Goal: Task Accomplishment & Management: Complete application form

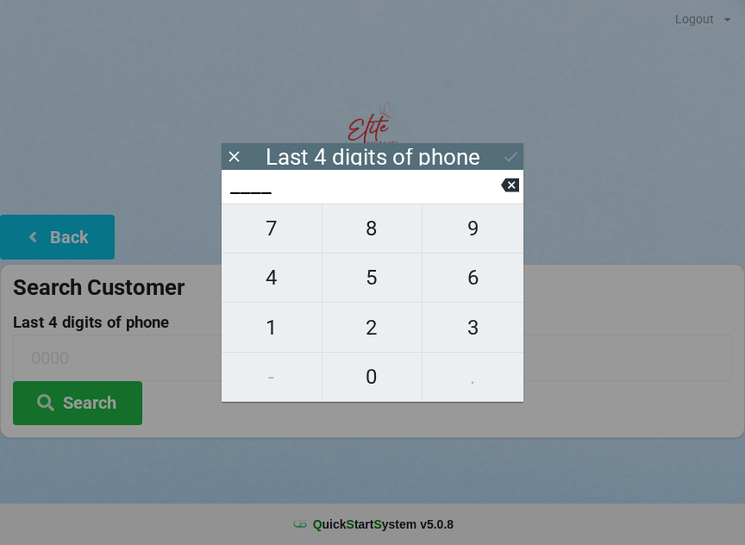
click at [465, 242] on span "9" at bounding box center [473, 228] width 101 height 36
type input "9___"
click at [366, 276] on span "5" at bounding box center [373, 278] width 100 height 36
type input "95__"
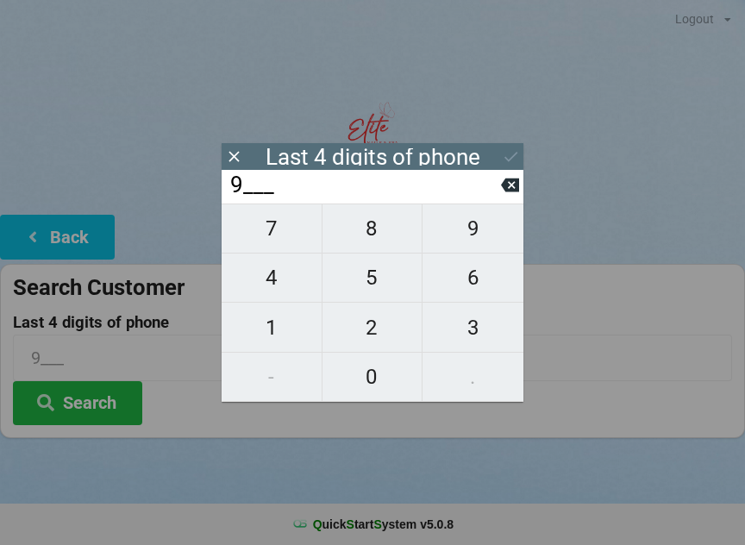
type input "95__"
click at [279, 272] on span "4" at bounding box center [272, 278] width 100 height 36
type input "954_"
click at [270, 247] on span "7" at bounding box center [272, 228] width 100 height 36
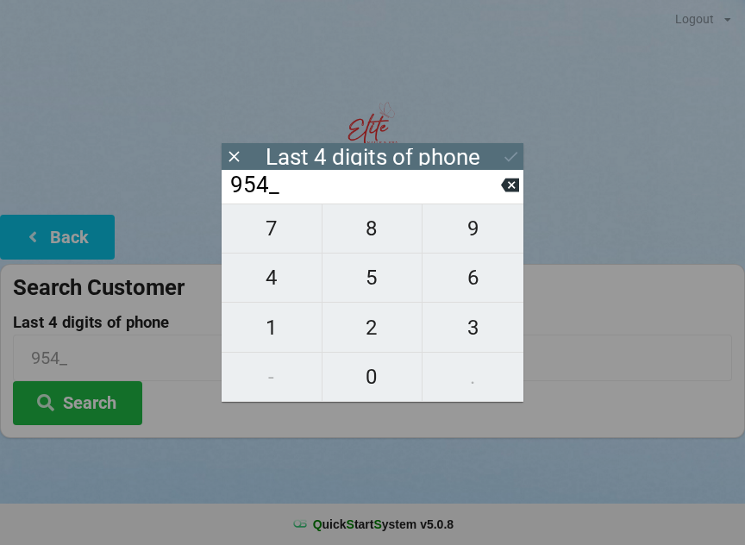
type input "9547"
click at [372, 379] on div "7 8 9 4 5 6 1 2 3 - 0 ." at bounding box center [373, 303] width 302 height 198
click at [502, 191] on icon at bounding box center [510, 186] width 18 height 14
click at [496, 198] on input "954_" at bounding box center [365, 186] width 273 height 28
click at [505, 192] on icon at bounding box center [510, 186] width 18 height 14
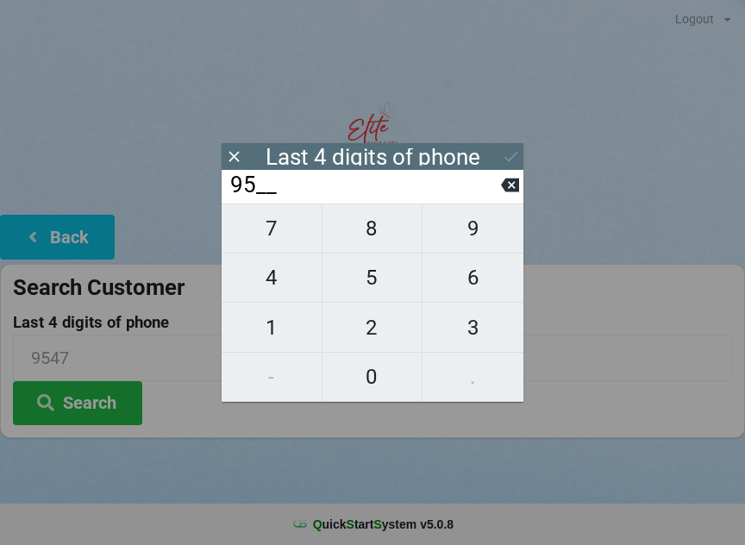
click at [508, 187] on icon at bounding box center [510, 186] width 18 height 14
click at [501, 191] on icon at bounding box center [510, 185] width 18 height 18
type input "____"
click at [368, 385] on span "0" at bounding box center [373, 377] width 100 height 36
type input "0___"
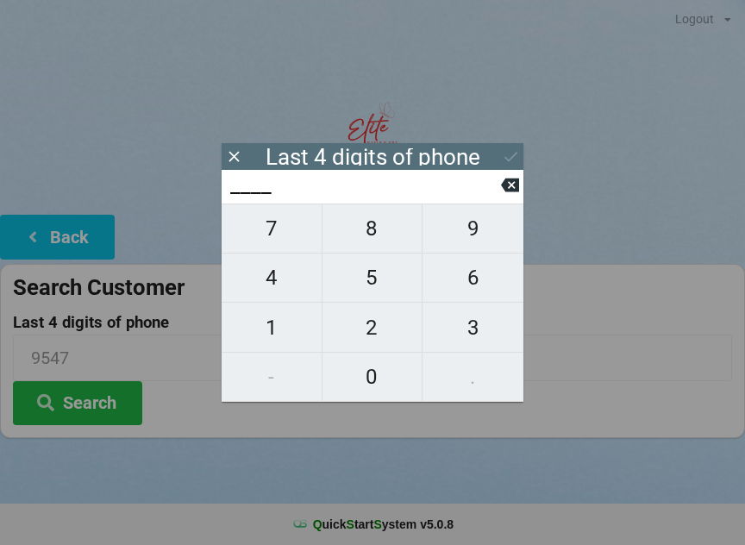
type input "0___"
click at [374, 247] on span "8" at bounding box center [373, 228] width 100 height 36
type input "08__"
click at [467, 323] on span "3" at bounding box center [473, 328] width 101 height 36
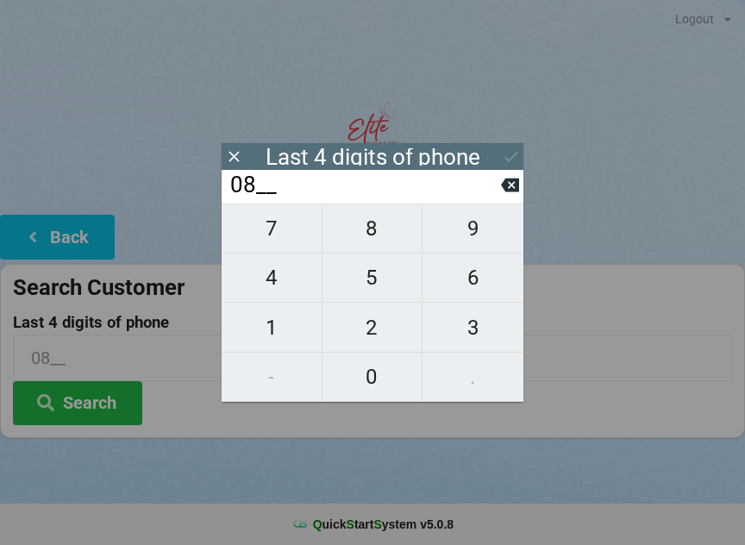
type input "083_"
click at [296, 324] on span "1" at bounding box center [272, 328] width 100 height 36
type input "0831"
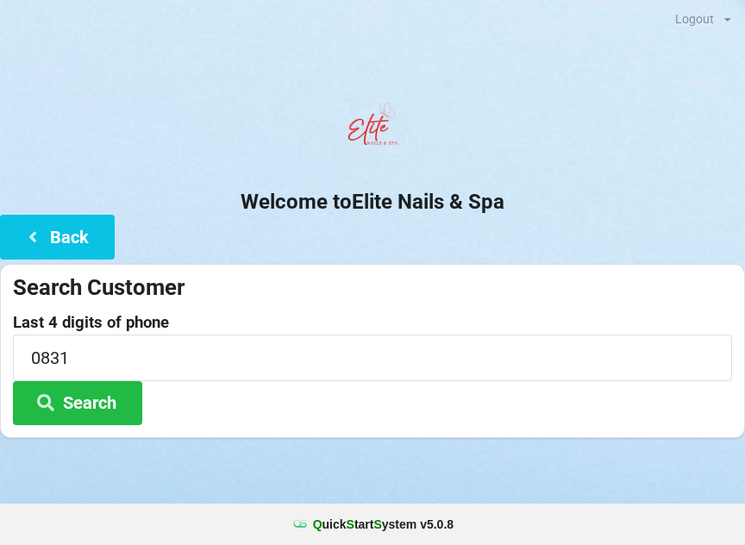
click at [642, 192] on h2 "Welcome to Elite Nails & Spa" at bounding box center [372, 202] width 745 height 27
click at [137, 404] on button "Search" at bounding box center [77, 403] width 129 height 44
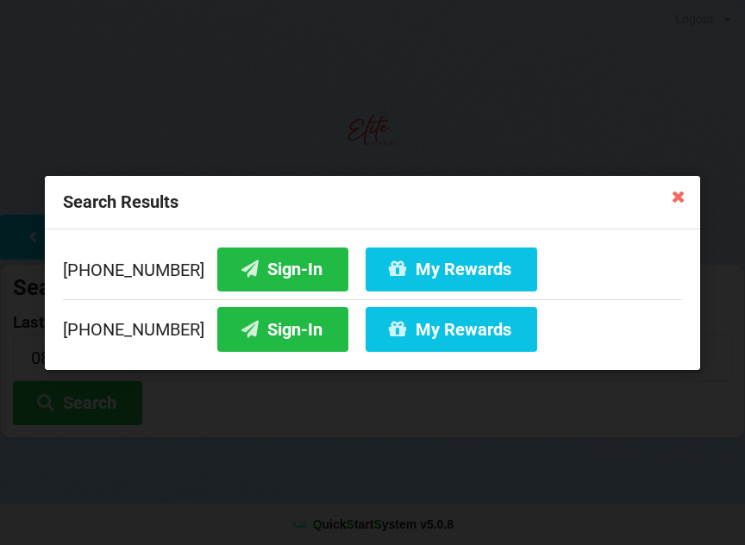
click at [241, 326] on button "Sign-In" at bounding box center [282, 329] width 131 height 44
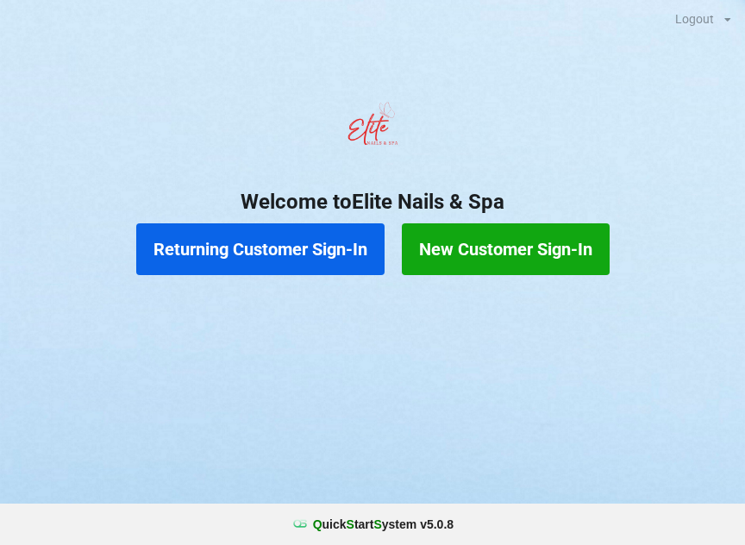
click at [542, 241] on button "New Customer Sign-In" at bounding box center [506, 249] width 208 height 52
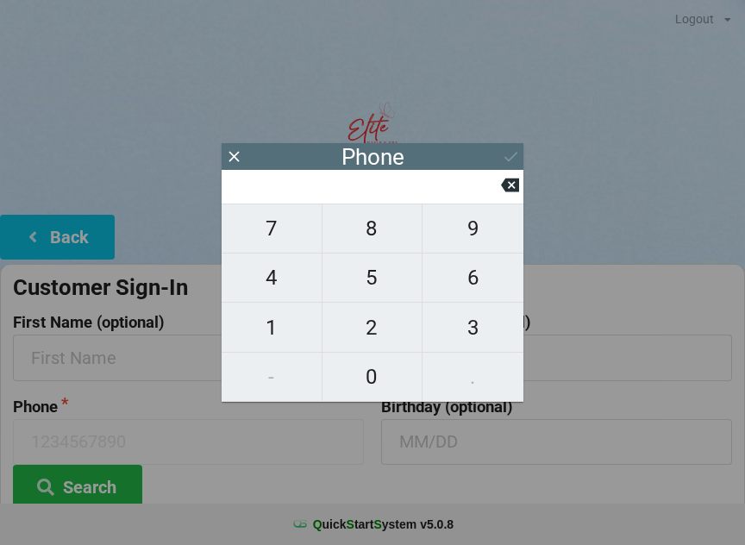
click at [299, 293] on span "4" at bounding box center [272, 278] width 100 height 36
type input "4"
click at [383, 381] on span "0" at bounding box center [373, 377] width 100 height 36
type input "40"
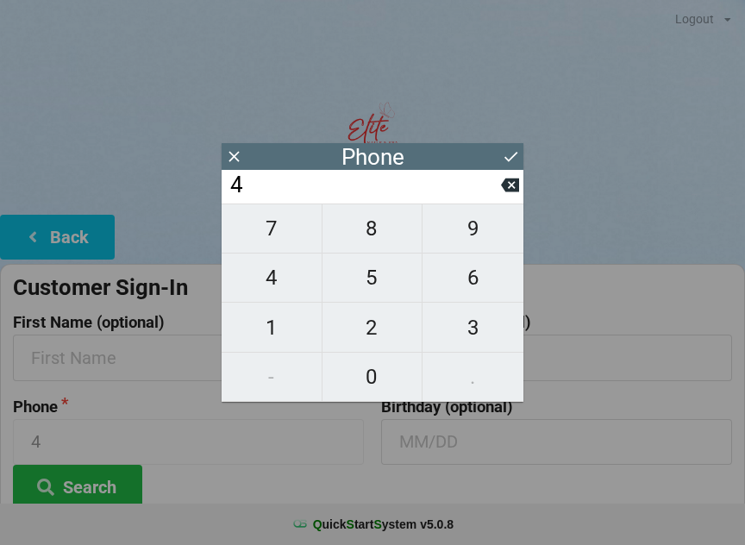
type input "40"
click at [510, 190] on icon at bounding box center [510, 185] width 18 height 18
type input "4"
click at [509, 184] on icon at bounding box center [510, 185] width 18 height 18
click at [390, 281] on span "5" at bounding box center [373, 278] width 100 height 36
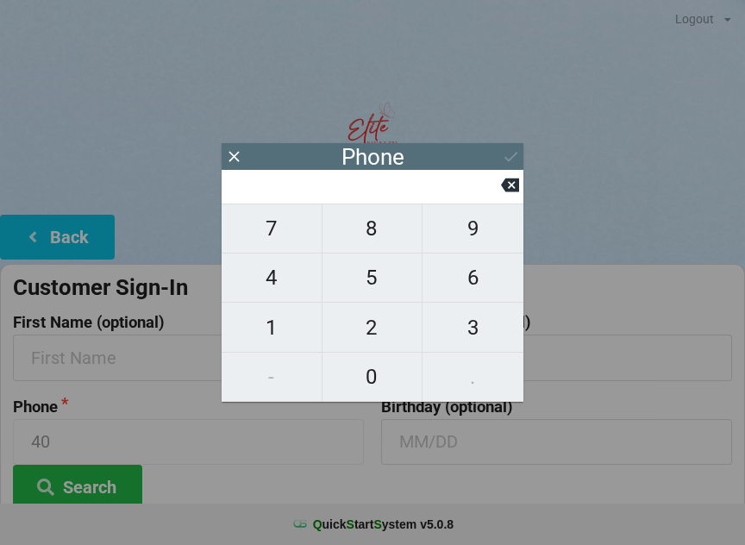
type input "5"
click at [468, 285] on span "6" at bounding box center [473, 278] width 101 height 36
type input "56"
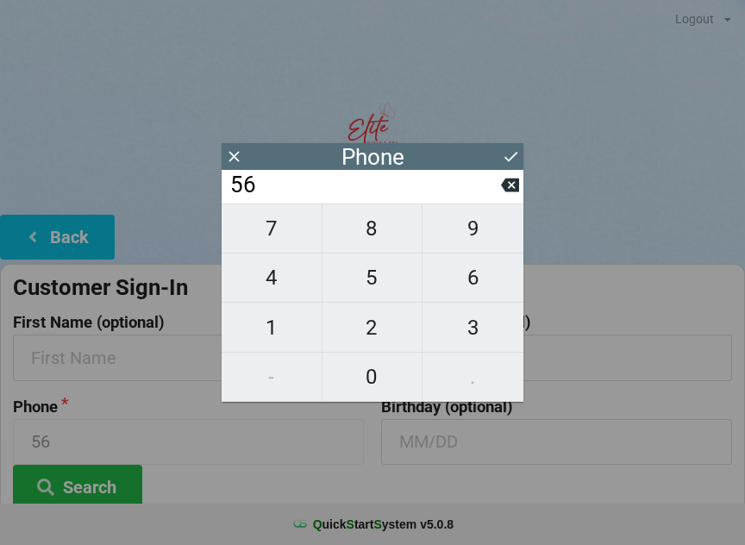
click at [275, 322] on span "1" at bounding box center [272, 328] width 100 height 36
type input "561"
click at [481, 324] on span "3" at bounding box center [473, 328] width 101 height 36
type input "5613"
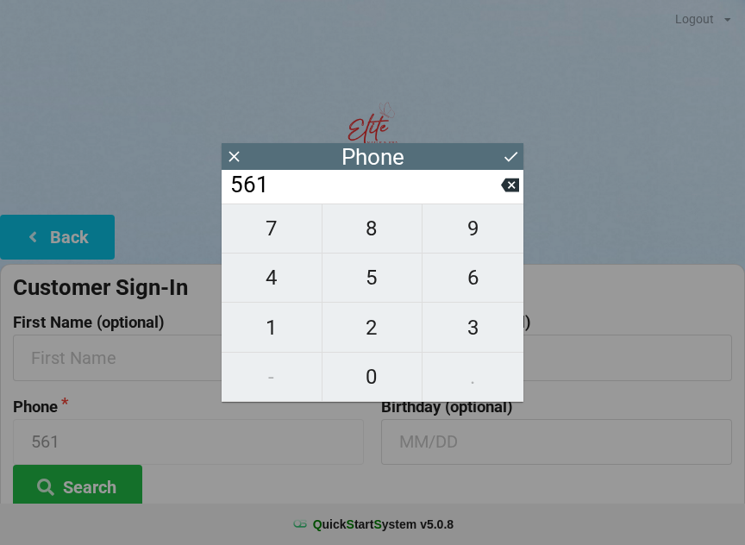
type input "5613"
click at [507, 146] on button at bounding box center [511, 156] width 18 height 23
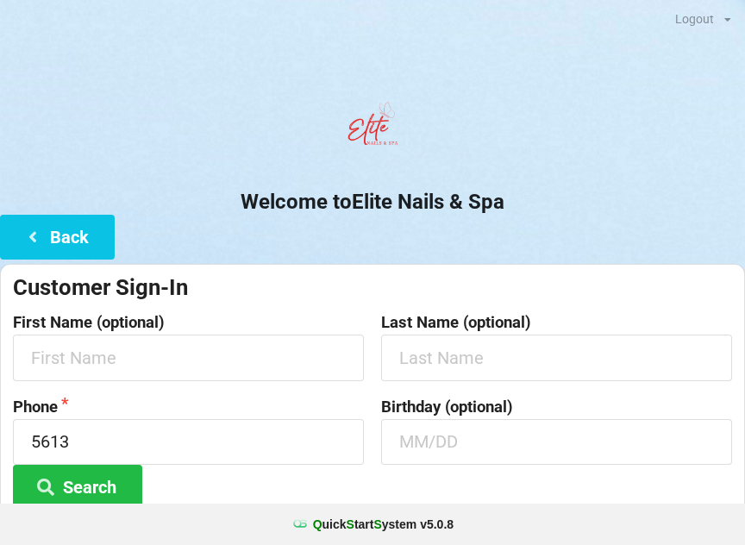
click at [103, 489] on button "Search" at bounding box center [77, 487] width 129 height 44
click at [103, 471] on button "Search" at bounding box center [77, 487] width 129 height 44
click at [78, 499] on button "Search" at bounding box center [77, 487] width 129 height 44
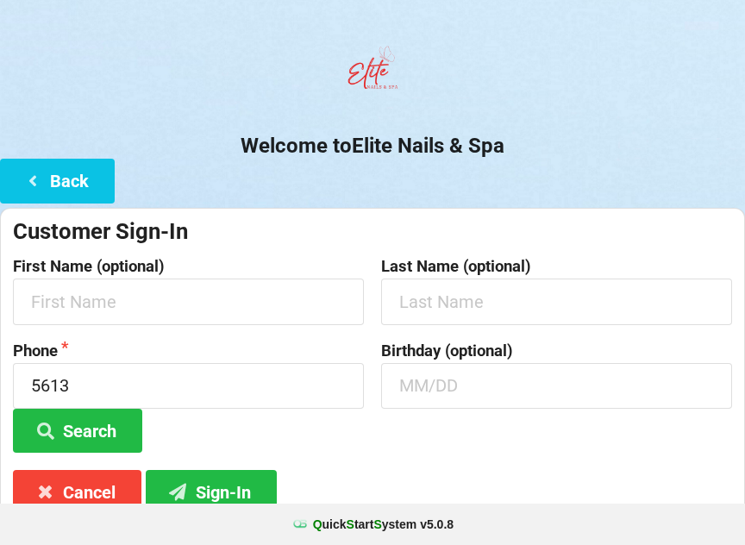
scroll to position [129, 0]
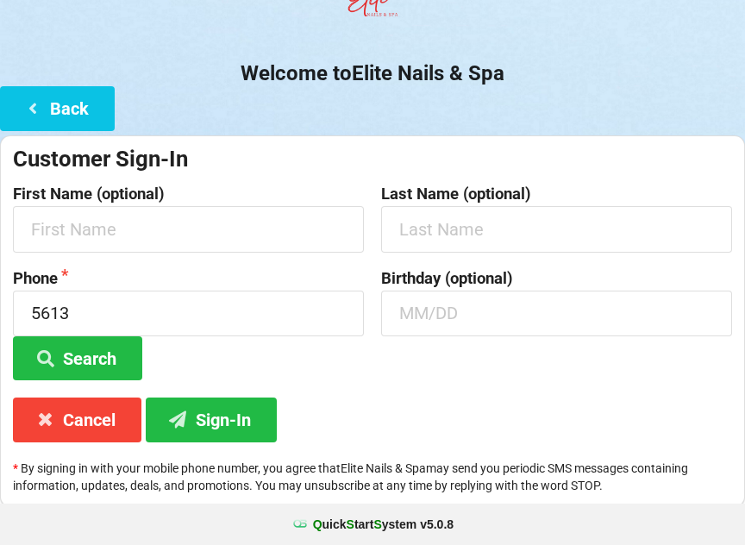
click at [240, 413] on button "Sign-In" at bounding box center [211, 420] width 131 height 44
click at [124, 306] on input "5613" at bounding box center [188, 314] width 351 height 46
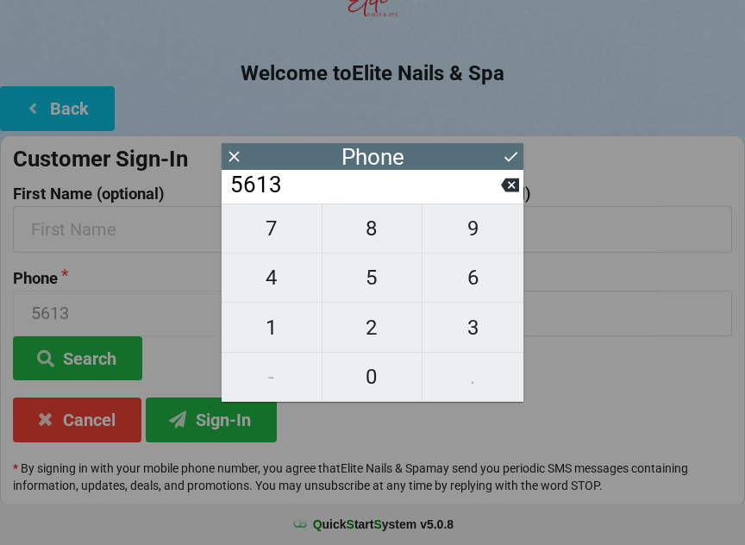
click at [515, 194] on icon at bounding box center [510, 185] width 18 height 18
click at [509, 190] on icon at bounding box center [510, 186] width 18 height 14
click at [512, 185] on icon at bounding box center [510, 186] width 18 height 14
type input "5"
click at [511, 192] on icon at bounding box center [510, 186] width 18 height 14
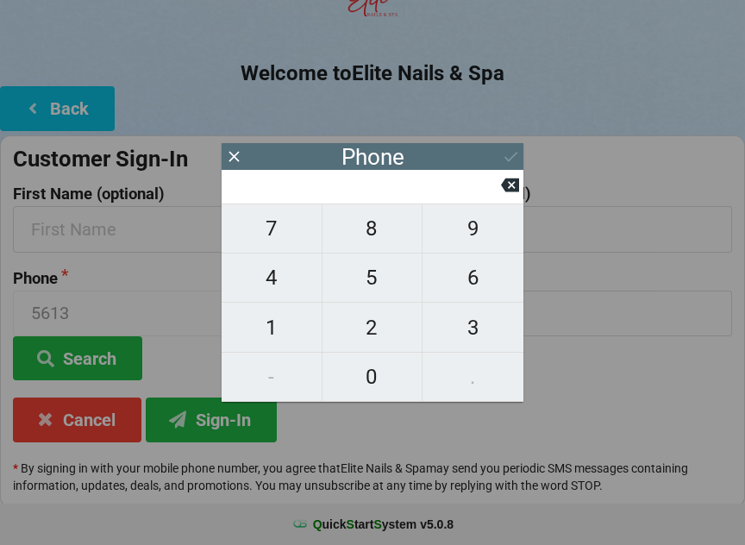
click at [372, 242] on span "8" at bounding box center [373, 228] width 100 height 36
type input "8"
click at [486, 294] on span "6" at bounding box center [473, 278] width 101 height 36
type input "86"
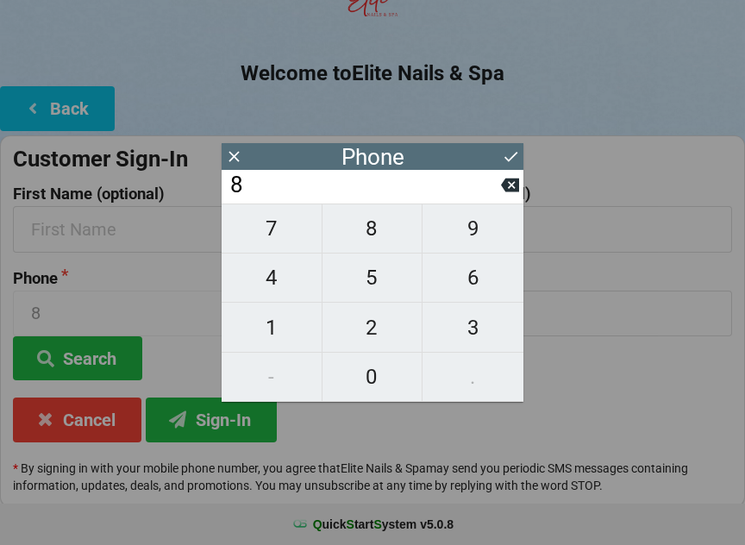
type input "86"
click at [477, 346] on span "3" at bounding box center [473, 328] width 101 height 36
type input "863"
click at [471, 287] on span "6" at bounding box center [473, 278] width 101 height 36
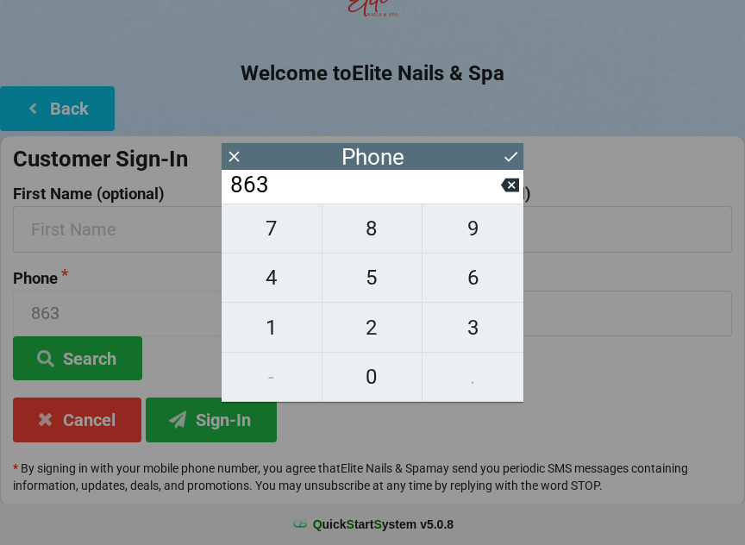
type input "8636"
click at [473, 290] on span "6" at bounding box center [473, 278] width 101 height 36
type input "86366"
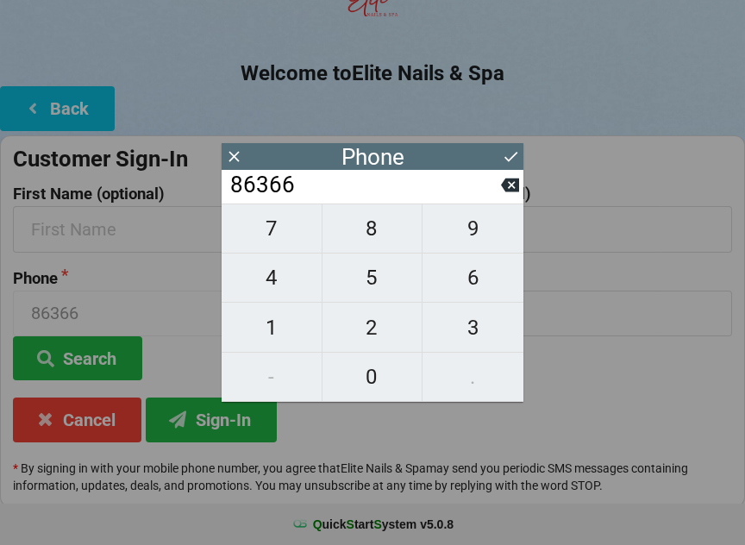
click at [478, 327] on span "3" at bounding box center [473, 328] width 101 height 36
type input "863663"
click at [384, 289] on span "5" at bounding box center [373, 278] width 100 height 36
type input "8636635"
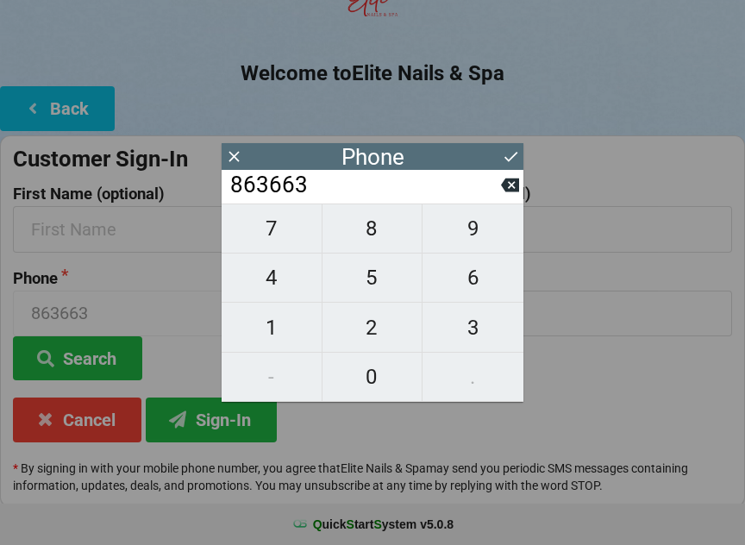
type input "8636635"
click at [476, 275] on span "6" at bounding box center [473, 278] width 101 height 36
type input "86366356"
click at [289, 332] on span "1" at bounding box center [272, 328] width 100 height 36
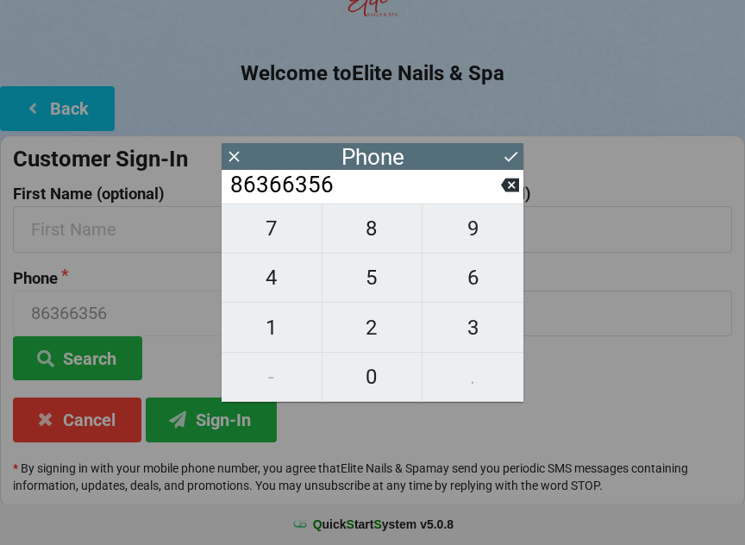
type input "863663561"
click at [492, 331] on span "3" at bounding box center [473, 328] width 101 height 36
type input "8636635613"
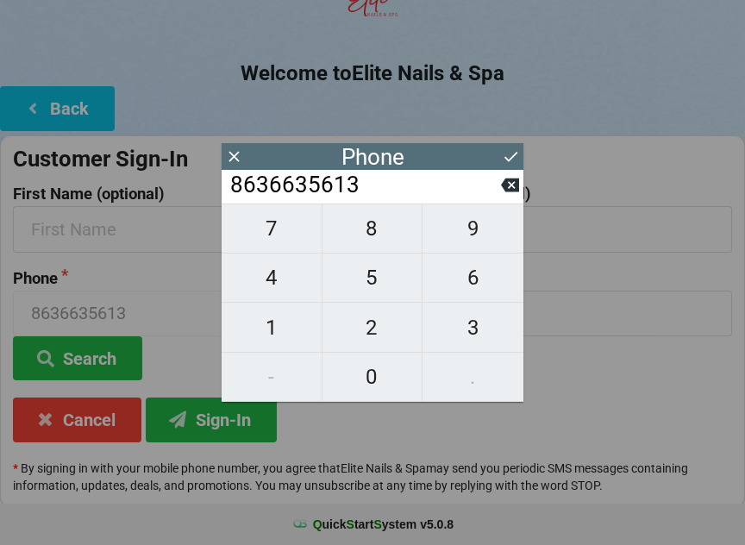
click at [510, 156] on icon at bounding box center [511, 156] width 18 height 18
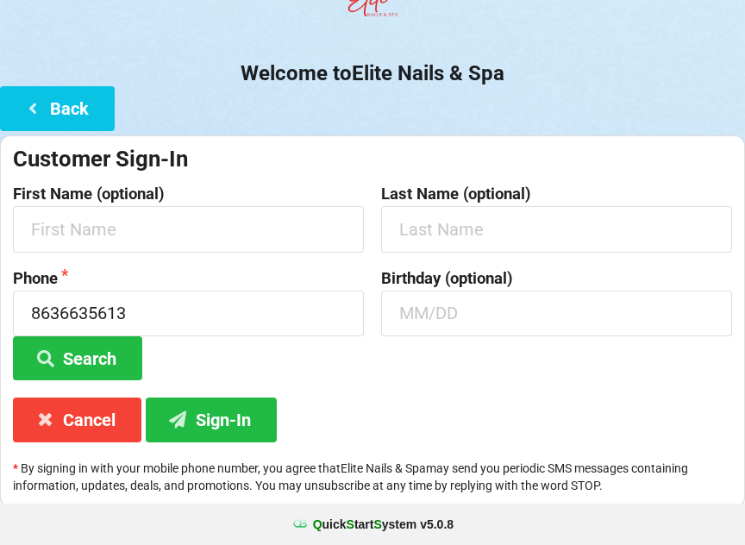
click at [110, 344] on button "Search" at bounding box center [77, 358] width 129 height 44
click at [240, 423] on button "Sign-In" at bounding box center [211, 420] width 131 height 44
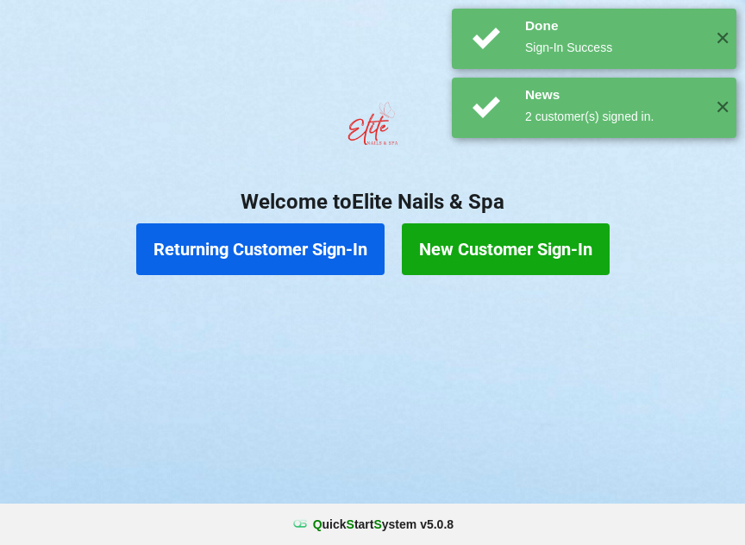
scroll to position [0, 0]
